Goal: Information Seeking & Learning: Learn about a topic

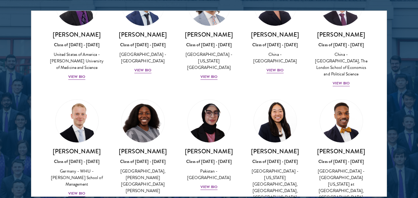
scroll to position [1179, 0]
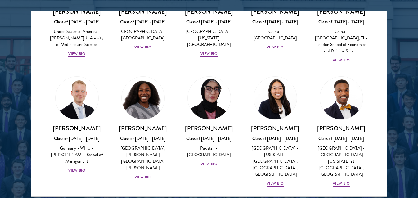
click at [204, 161] on div "View Bio" at bounding box center [209, 164] width 17 height 6
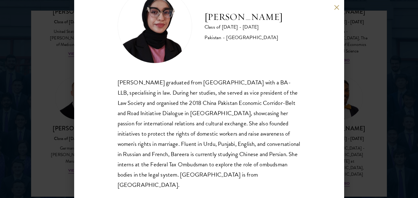
scroll to position [30, 0]
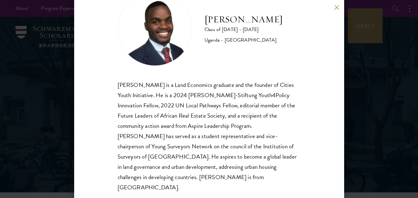
scroll to position [30, 0]
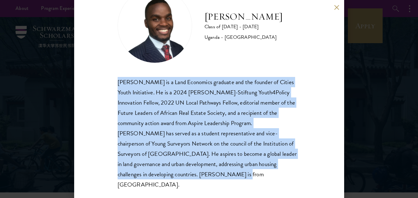
drag, startPoint x: 117, startPoint y: 81, endPoint x: 188, endPoint y: 174, distance: 116.3
click at [188, 174] on div "Emmanuel Akandwanaho is a Land Economics graduate and the founder of Cities You…" at bounding box center [209, 133] width 183 height 113
copy div "Emmanuel Akandwanaho is a Land Economics graduate and the founder of Cities You…"
click at [197, 176] on div "Emmanuel Akandwanaho is a Land Economics graduate and the founder of Cities You…" at bounding box center [209, 133] width 183 height 113
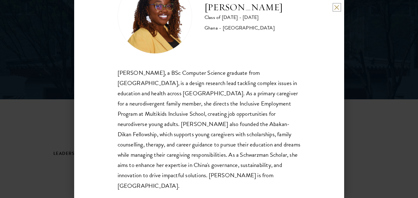
scroll to position [41, 0]
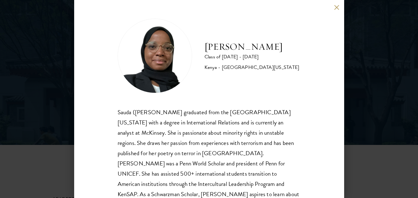
scroll to position [50, 0]
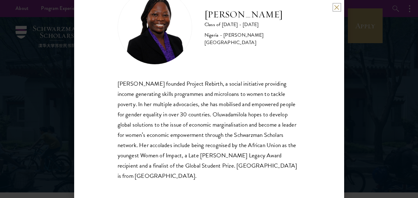
scroll to position [30, 0]
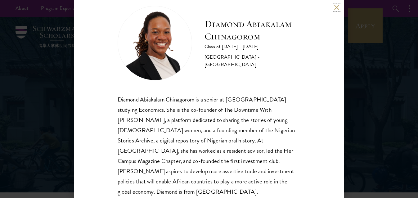
scroll to position [20, 0]
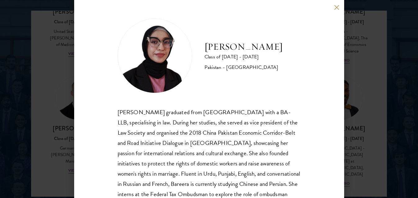
scroll to position [30, 0]
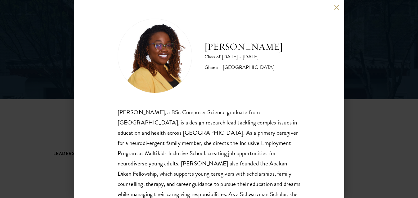
scroll to position [41, 0]
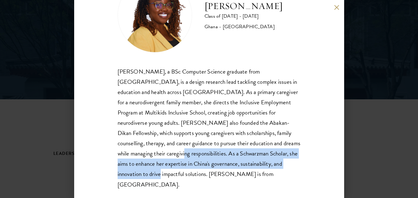
drag, startPoint x: 117, startPoint y: 156, endPoint x: 281, endPoint y: 163, distance: 164.1
click at [281, 163] on div "[PERSON_NAME], a BSc Computer Science graduate from [GEOGRAPHIC_DATA], is a des…" at bounding box center [209, 127] width 183 height 123
copy div "As a Schwarzman Scholar, she aims to enhance her expertise in [GEOGRAPHIC_DATA]…"
